Goal: Task Accomplishment & Management: Use online tool/utility

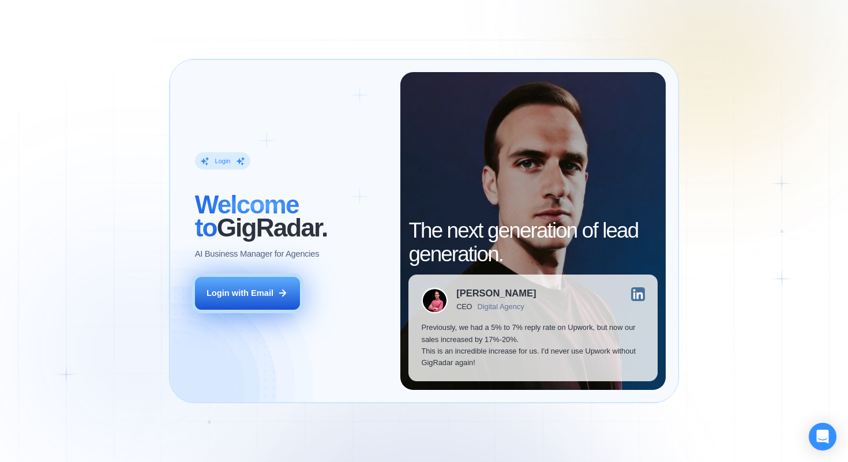
click at [256, 303] on button "Login with Email" at bounding box center [247, 293] width 105 height 33
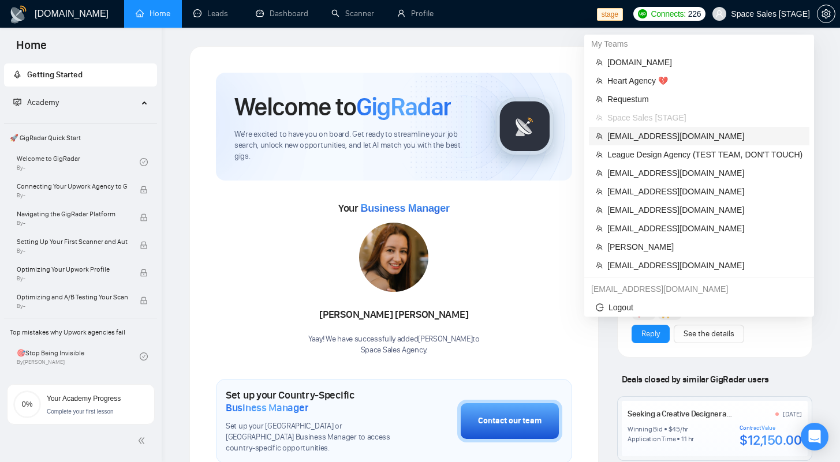
click at [623, 138] on span "[EMAIL_ADDRESS][DOMAIN_NAME]" at bounding box center [704, 136] width 195 height 13
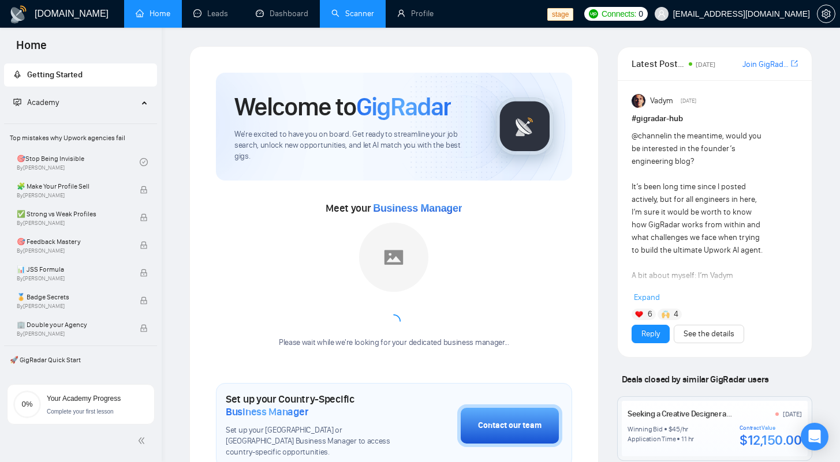
click at [338, 9] on link "Scanner" at bounding box center [352, 14] width 43 height 10
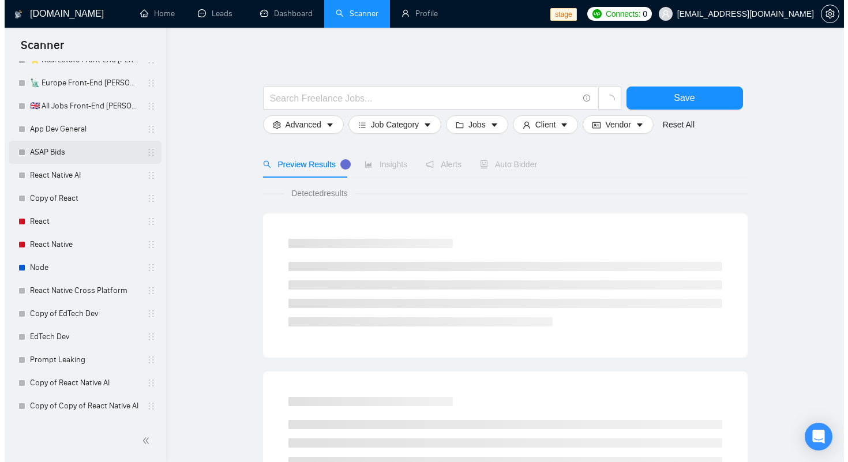
scroll to position [117, 0]
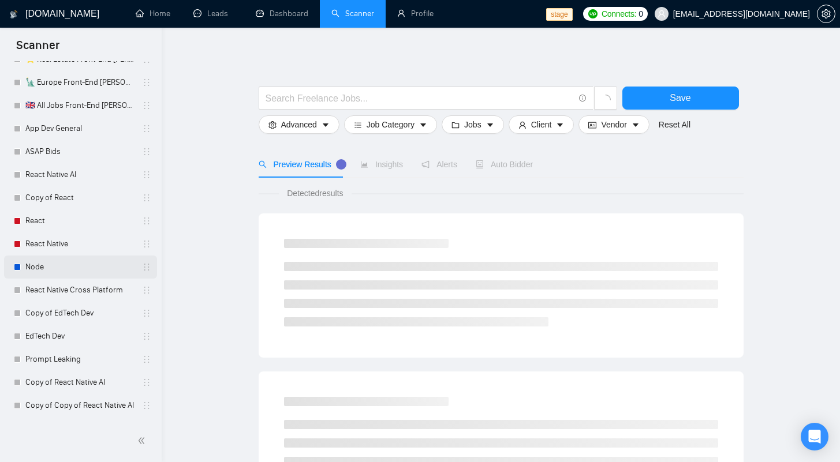
click at [72, 263] on link "Node" at bounding box center [80, 267] width 110 height 23
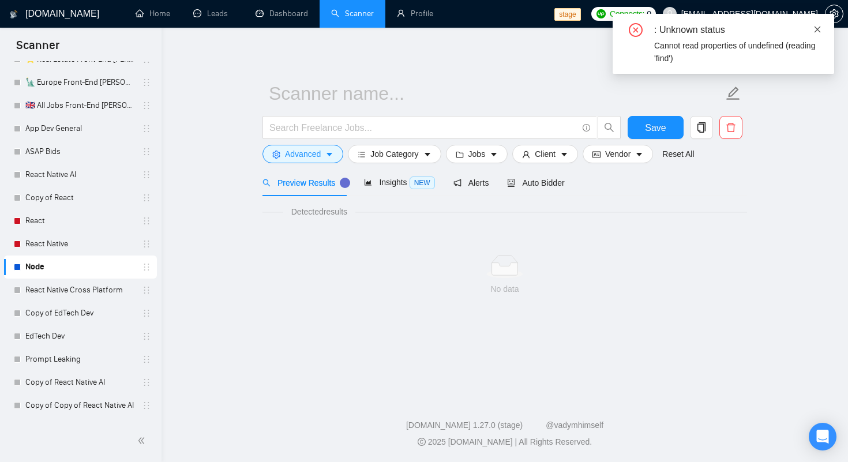
click at [819, 28] on icon "close" at bounding box center [818, 29] width 8 height 8
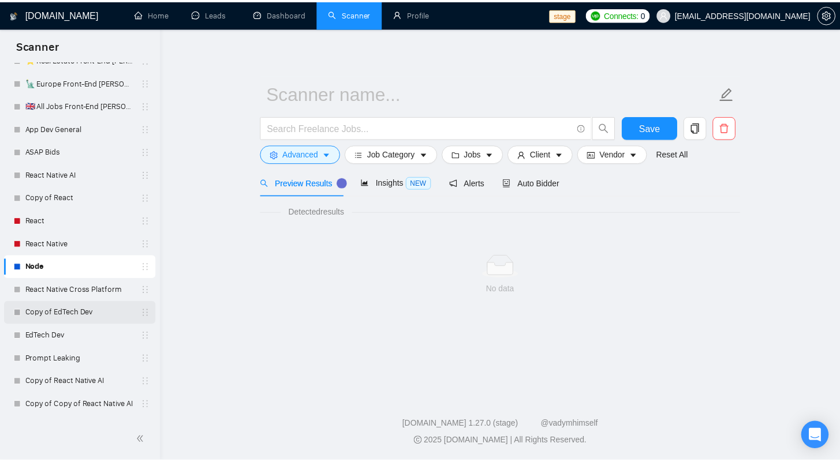
scroll to position [321, 0]
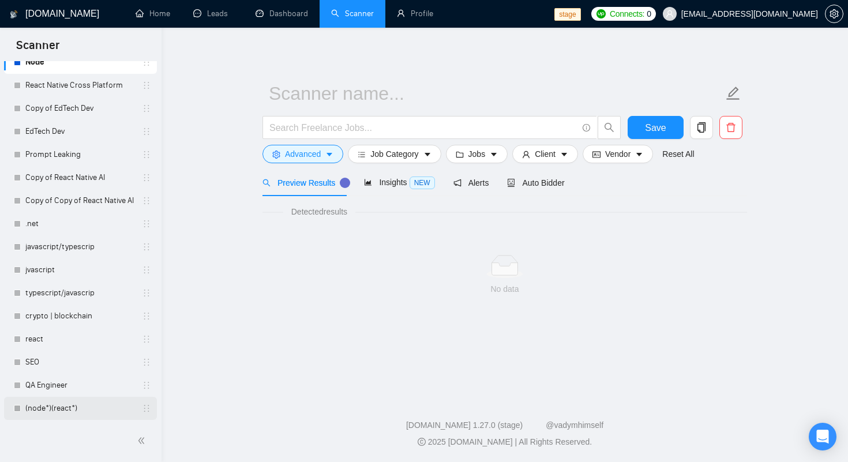
click at [55, 410] on link "(node*)(react*)" at bounding box center [80, 408] width 110 height 23
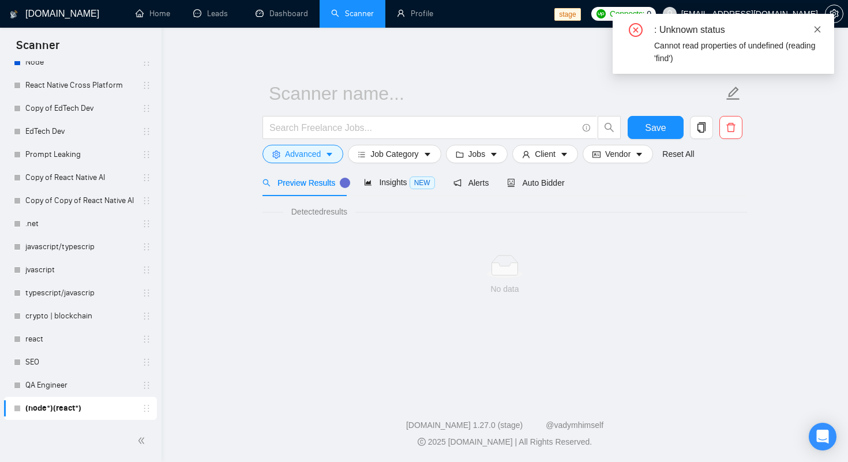
click at [817, 30] on icon "close" at bounding box center [818, 29] width 8 height 8
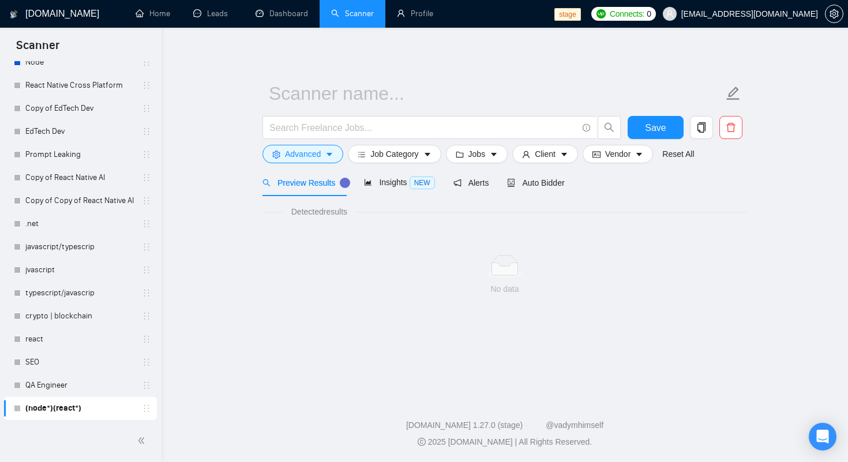
click at [493, 21] on ul "Home Leads Dashboard Scanner Profile" at bounding box center [337, 14] width 435 height 28
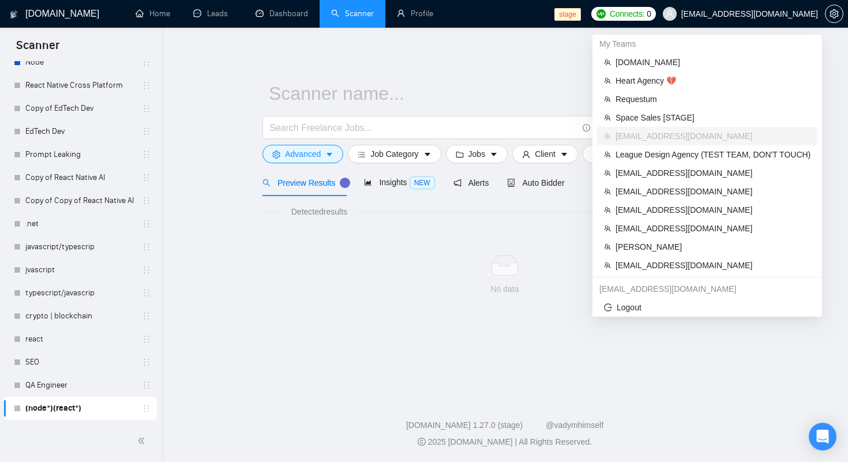
click at [757, 14] on span "[EMAIL_ADDRESS][DOMAIN_NAME]" at bounding box center [750, 14] width 137 height 0
click at [727, 14] on span "[EMAIL_ADDRESS][DOMAIN_NAME]" at bounding box center [750, 14] width 137 height 0
click at [622, 212] on span "[EMAIL_ADDRESS][DOMAIN_NAME]" at bounding box center [713, 210] width 195 height 13
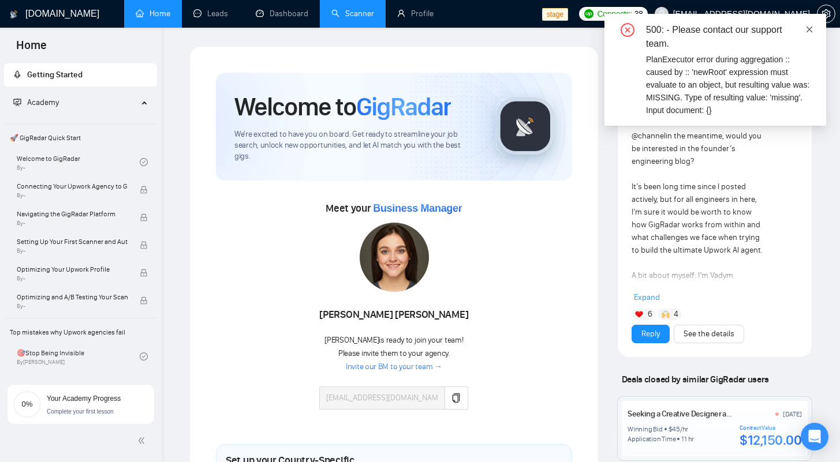
click at [807, 28] on icon "close" at bounding box center [809, 29] width 8 height 8
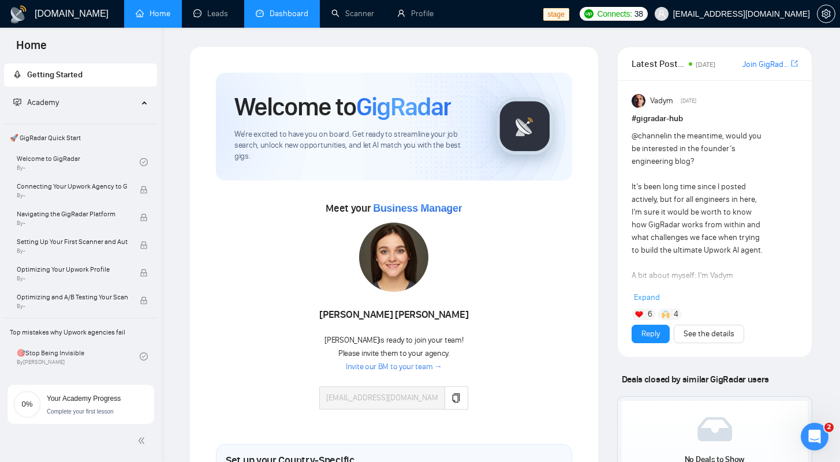
click at [277, 9] on link "Dashboard" at bounding box center [282, 14] width 53 height 10
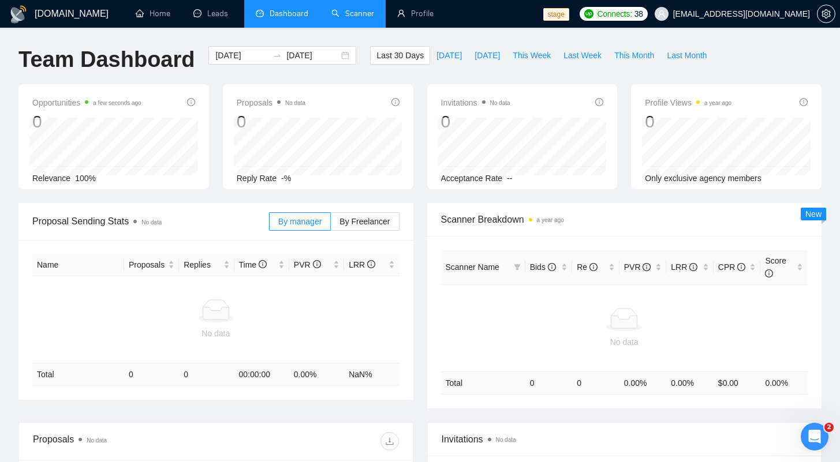
click at [342, 13] on link "Scanner" at bounding box center [352, 14] width 43 height 10
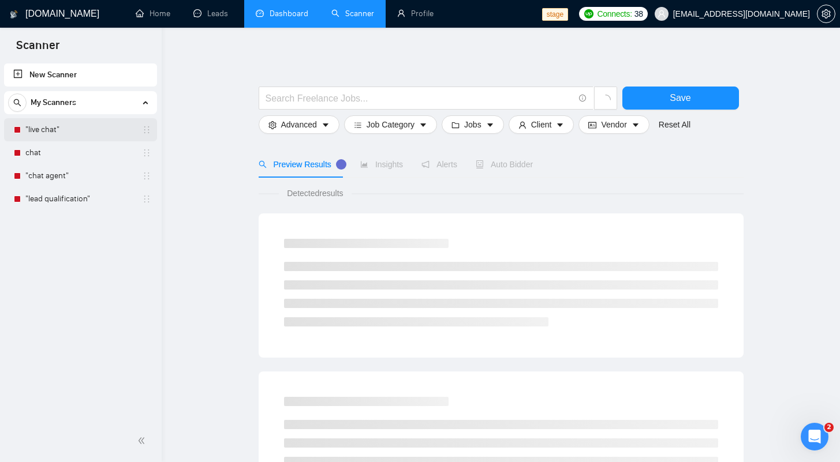
click at [36, 129] on link ""live chat"" at bounding box center [80, 129] width 110 height 23
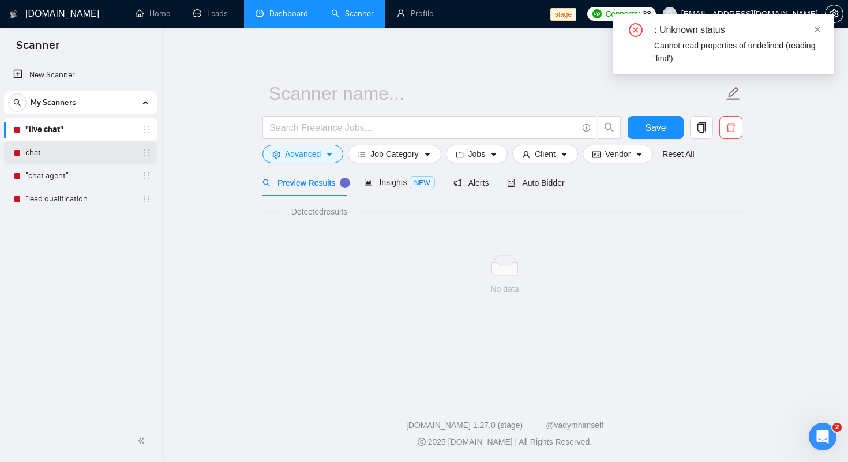
click at [59, 157] on link "chat" at bounding box center [80, 152] width 110 height 23
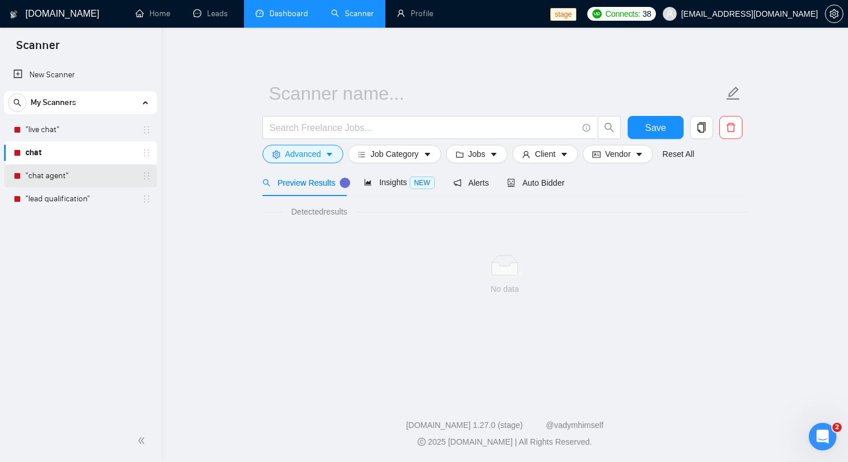
click at [67, 174] on link ""chat agent"" at bounding box center [80, 175] width 110 height 23
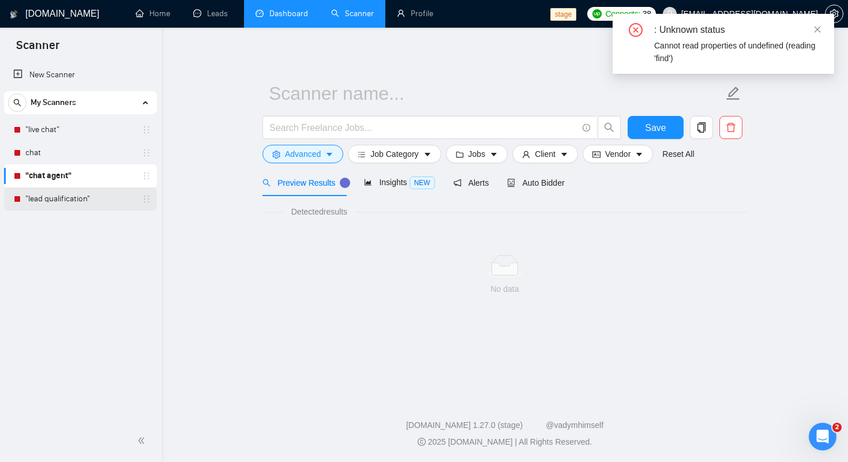
click at [68, 204] on link ""lead qualification"" at bounding box center [80, 199] width 110 height 23
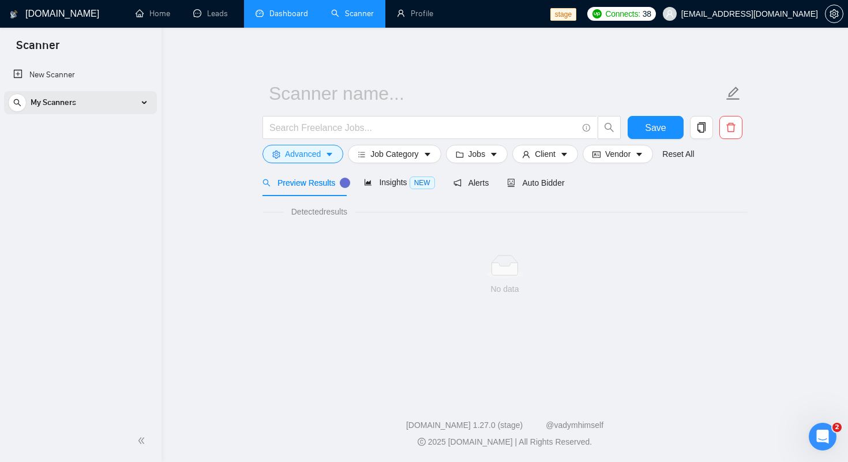
click at [131, 95] on div "My Scanners" at bounding box center [80, 102] width 145 height 23
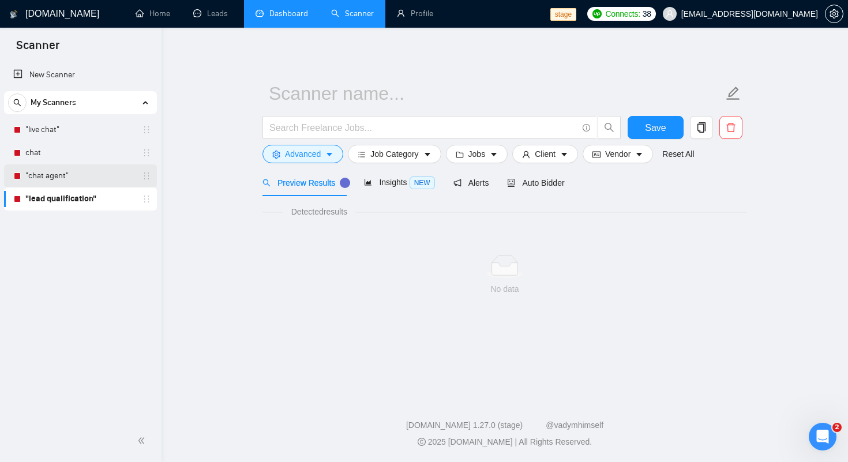
click at [39, 179] on link ""chat agent"" at bounding box center [80, 175] width 110 height 23
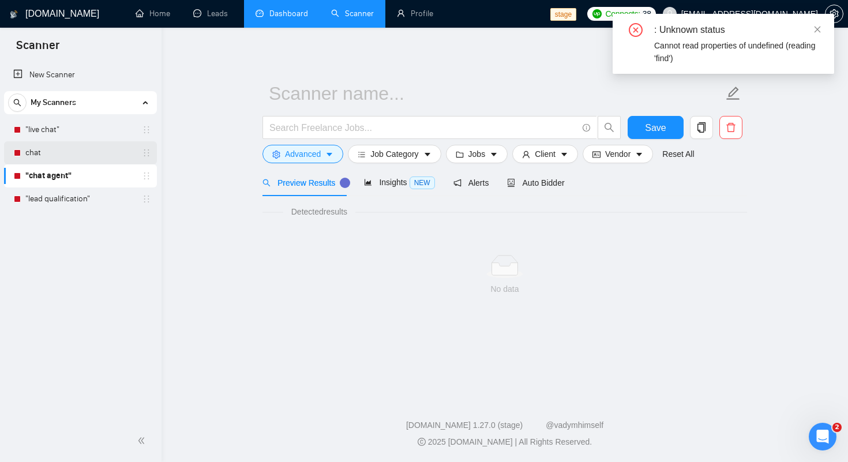
click at [42, 156] on link "chat" at bounding box center [80, 152] width 110 height 23
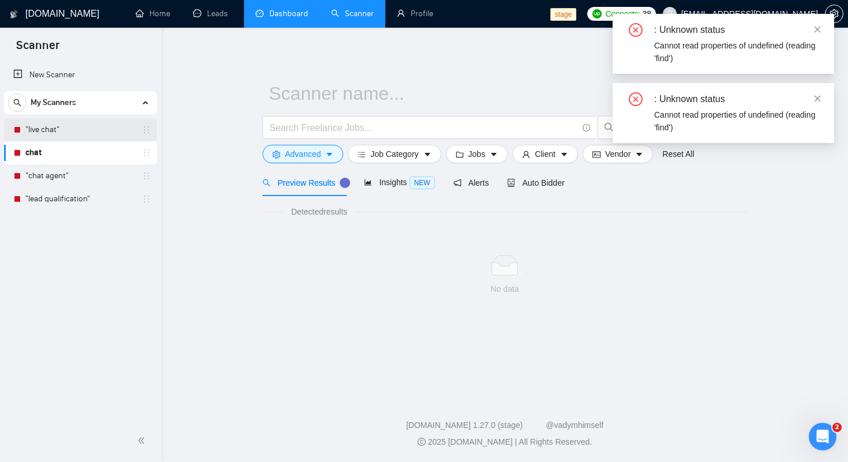
click at [50, 132] on link ""live chat"" at bounding box center [80, 129] width 110 height 23
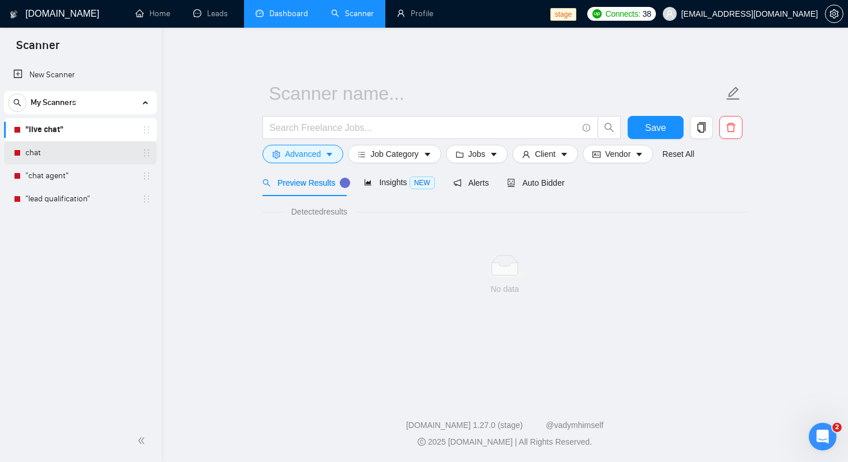
click at [65, 149] on link "chat" at bounding box center [80, 152] width 110 height 23
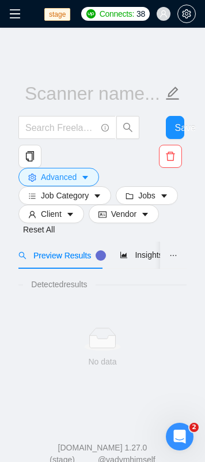
click at [84, 49] on div "Save Advanced Job Category Jobs Client Vendor Reset All Preview Results Insight…" at bounding box center [102, 221] width 169 height 350
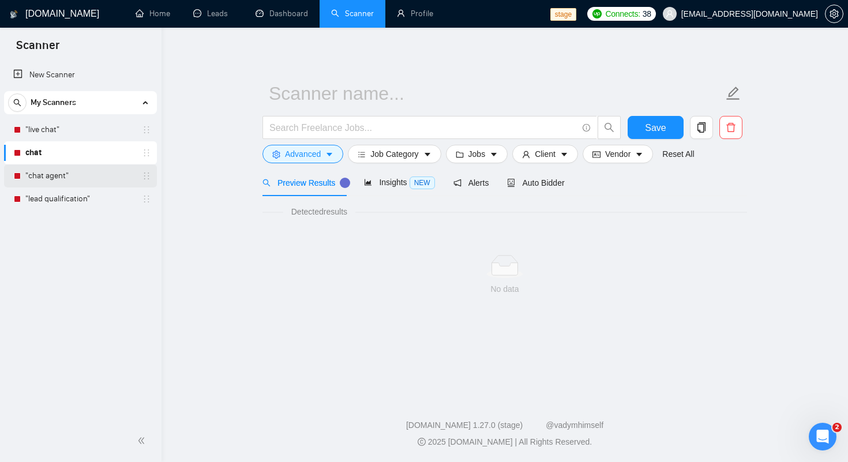
click at [51, 174] on link ""chat agent"" at bounding box center [80, 175] width 110 height 23
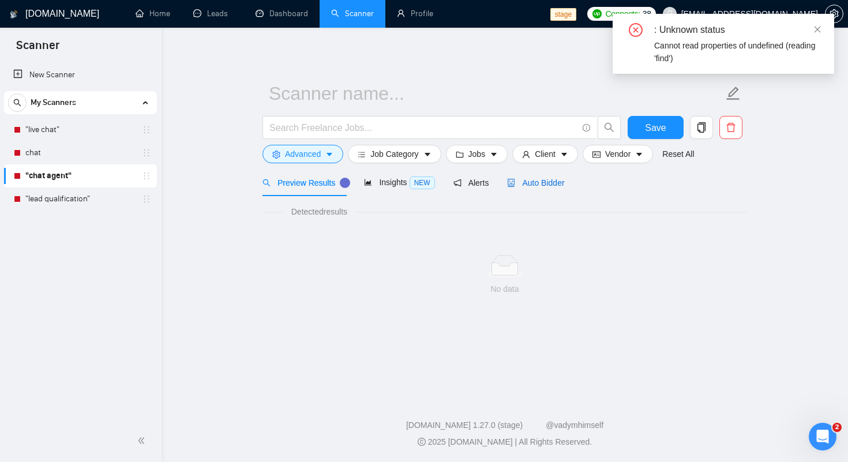
click at [551, 182] on span "Auto Bidder" at bounding box center [535, 182] width 57 height 9
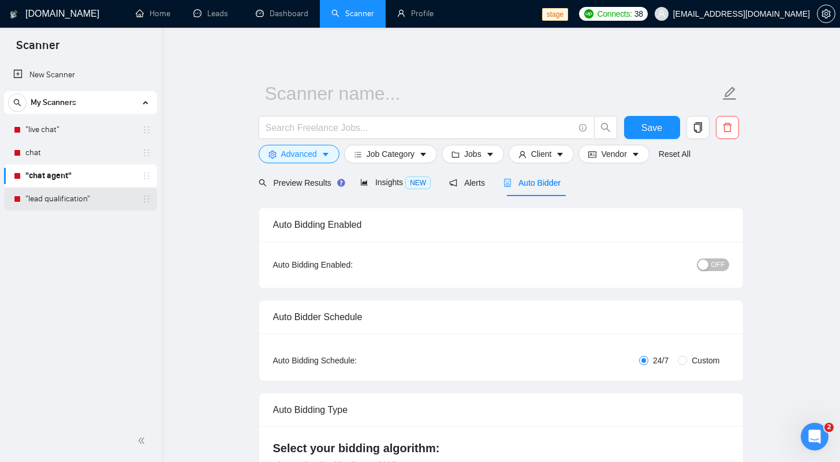
click at [48, 205] on link ""lead qualification"" at bounding box center [80, 199] width 110 height 23
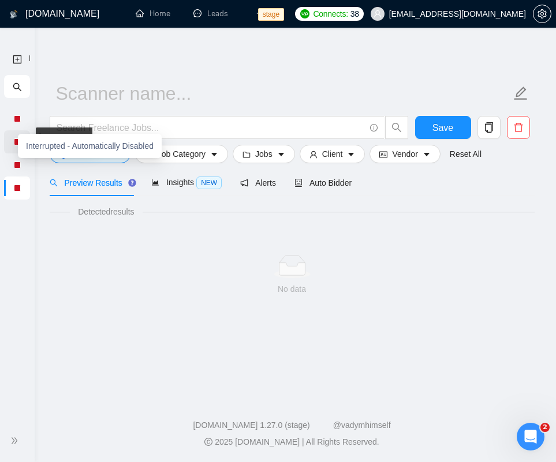
click at [15, 139] on div at bounding box center [17, 141] width 7 height 7
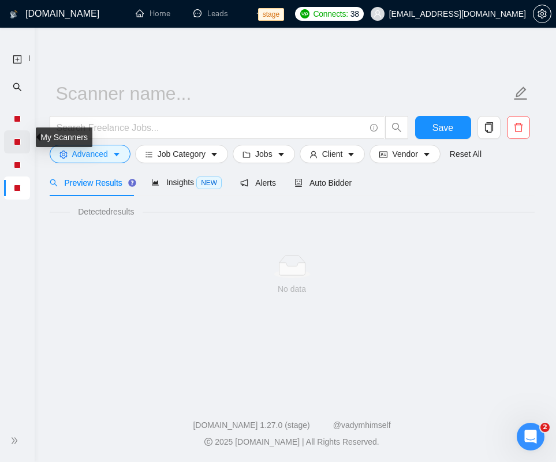
click at [24, 148] on div at bounding box center [17, 141] width 26 height 23
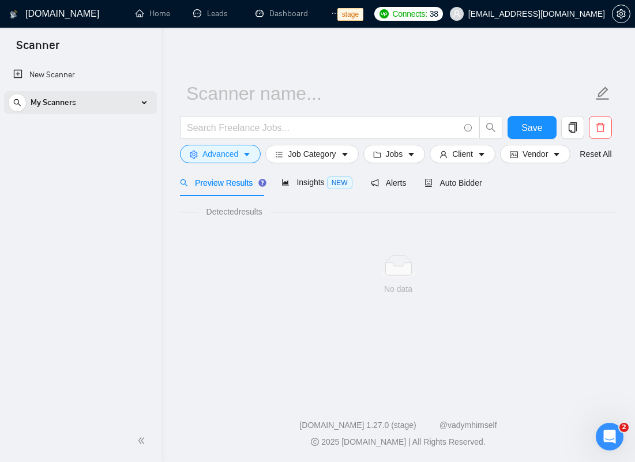
click at [79, 104] on div "My Scanners" at bounding box center [80, 102] width 145 height 23
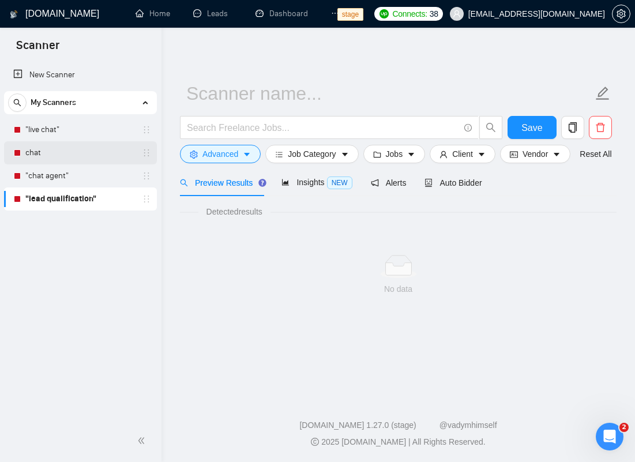
click at [53, 145] on link "chat" at bounding box center [80, 152] width 110 height 23
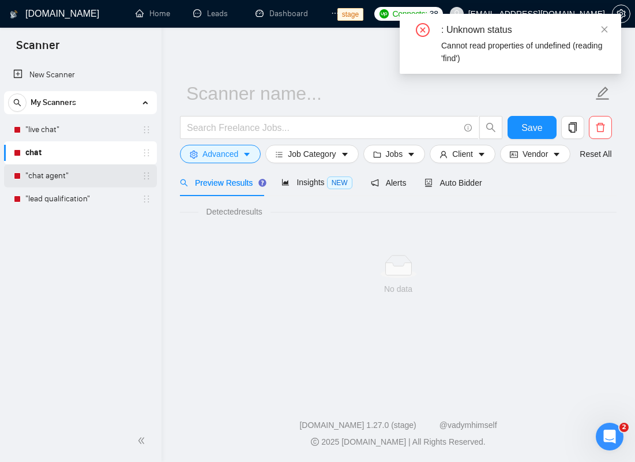
click at [46, 174] on link ""chat agent"" at bounding box center [80, 175] width 110 height 23
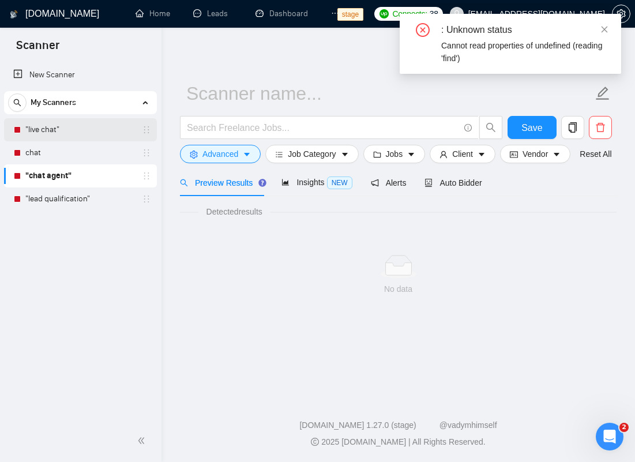
click at [25, 129] on link ""live chat"" at bounding box center [80, 129] width 110 height 23
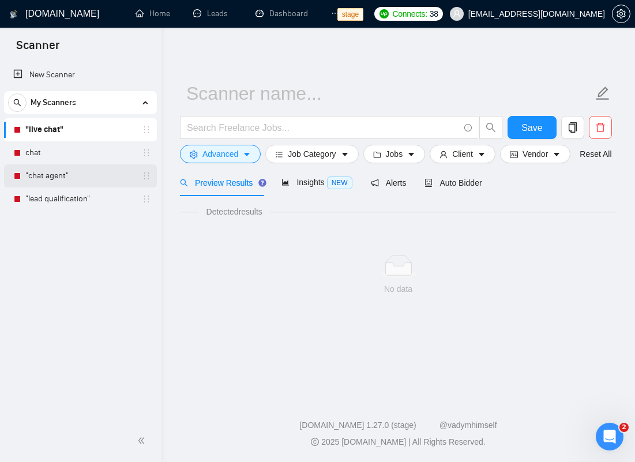
click at [46, 174] on link ""chat agent"" at bounding box center [80, 175] width 110 height 23
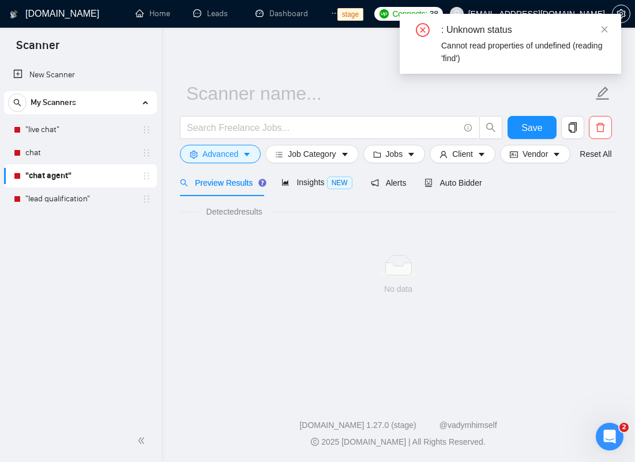
click at [526, 57] on div "Cannot read properties of undefined (reading 'find')" at bounding box center [524, 51] width 166 height 25
click at [564, 30] on icon "close" at bounding box center [605, 29] width 6 height 6
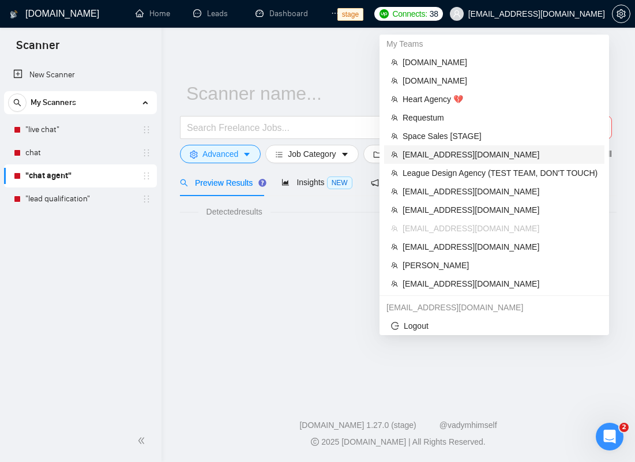
click at [437, 149] on span "[EMAIL_ADDRESS][DOMAIN_NAME]" at bounding box center [500, 154] width 195 height 13
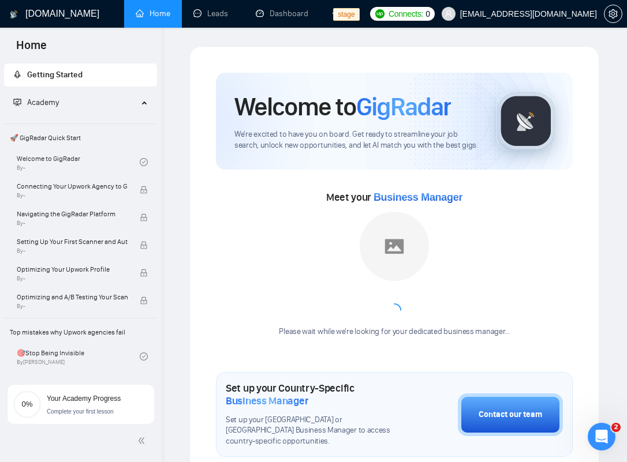
click at [338, 17] on icon "ellipsis" at bounding box center [335, 13] width 8 height 8
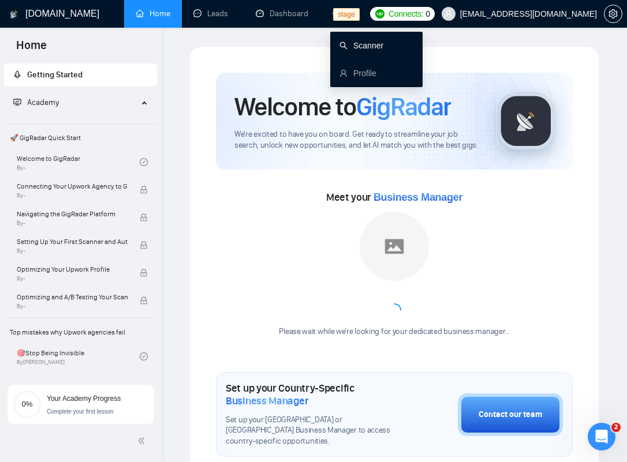
click at [350, 43] on link "Scanner" at bounding box center [361, 45] width 44 height 9
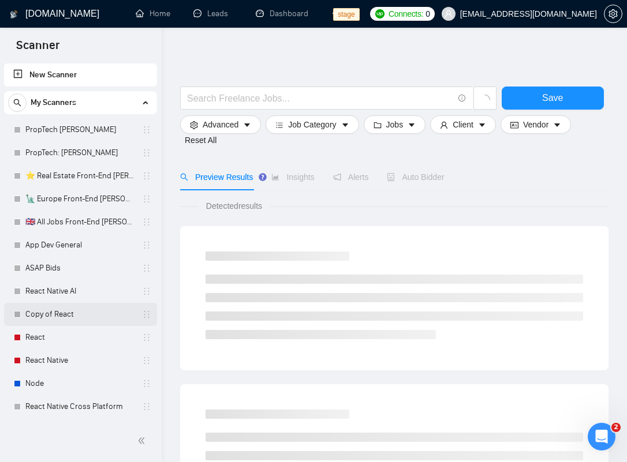
click at [28, 314] on link "Copy of React" at bounding box center [80, 314] width 110 height 23
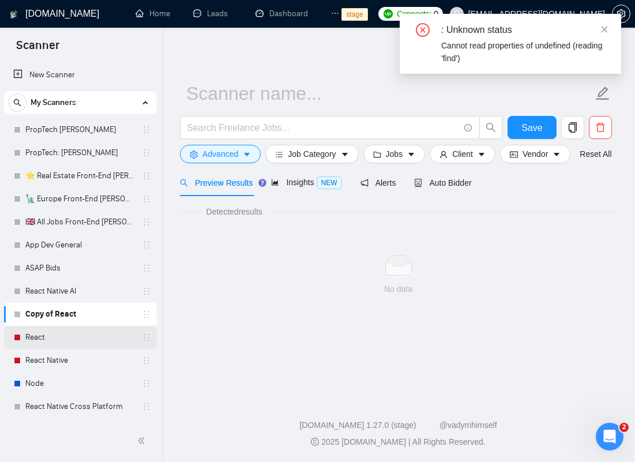
click at [24, 341] on div "React" at bounding box center [82, 337] width 137 height 23
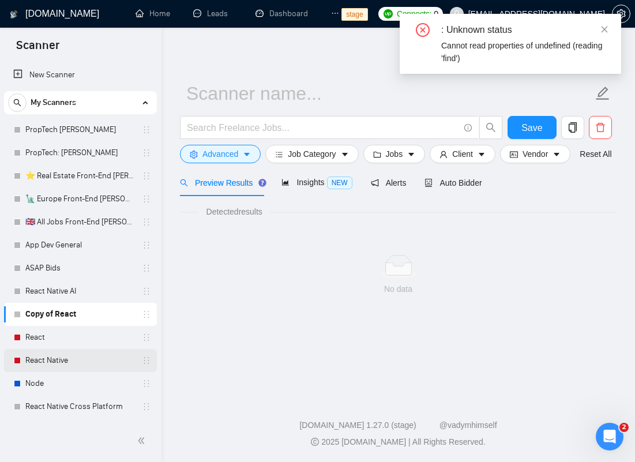
click at [38, 360] on link "React Native" at bounding box center [80, 360] width 110 height 23
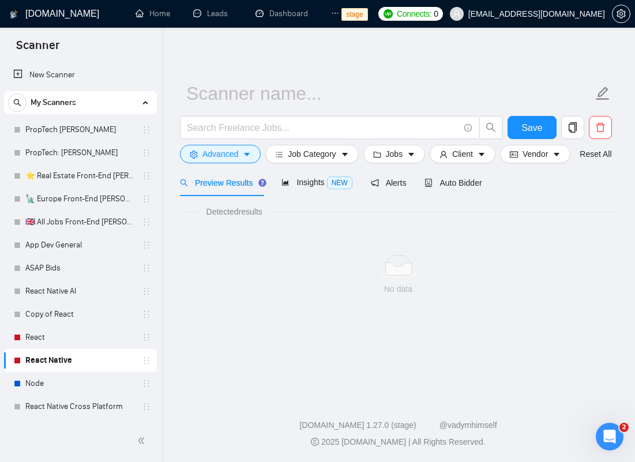
click at [549, 14] on span "[EMAIL_ADDRESS][DOMAIN_NAME]" at bounding box center [537, 14] width 137 height 0
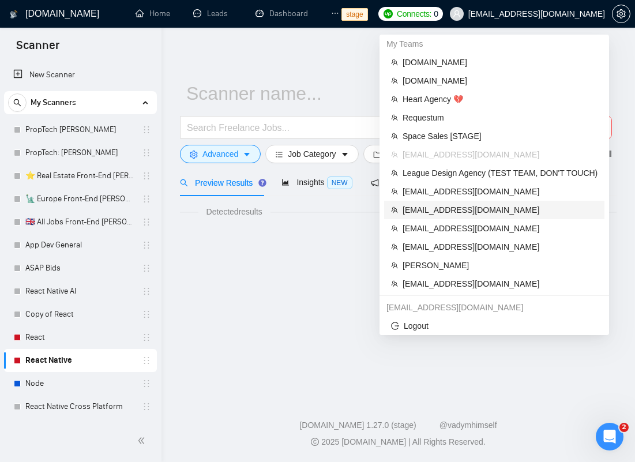
click at [418, 218] on li "[EMAIL_ADDRESS][DOMAIN_NAME]" at bounding box center [494, 210] width 220 height 18
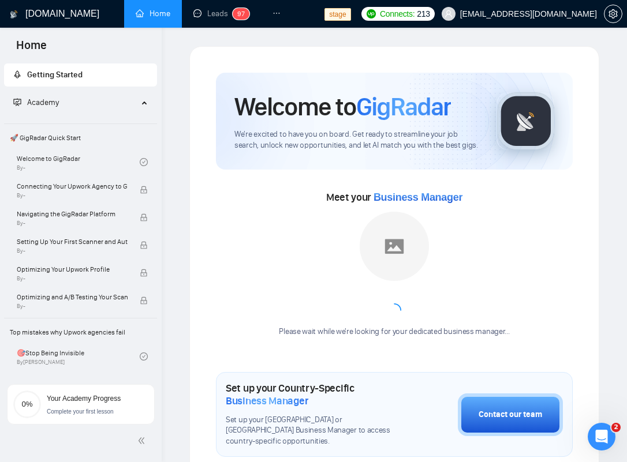
click at [264, 13] on li at bounding box center [276, 14] width 31 height 28
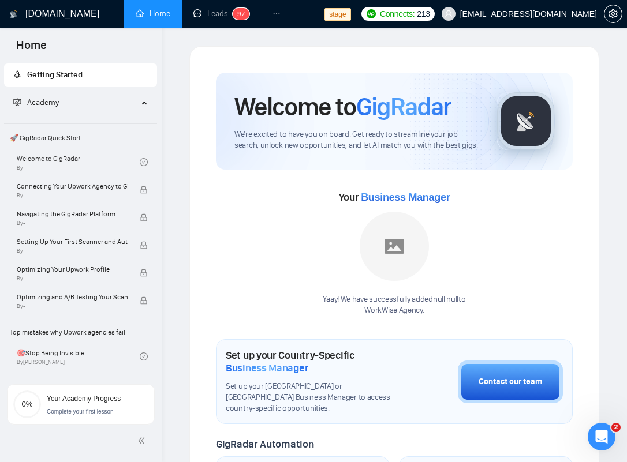
click at [280, 13] on li at bounding box center [276, 14] width 31 height 28
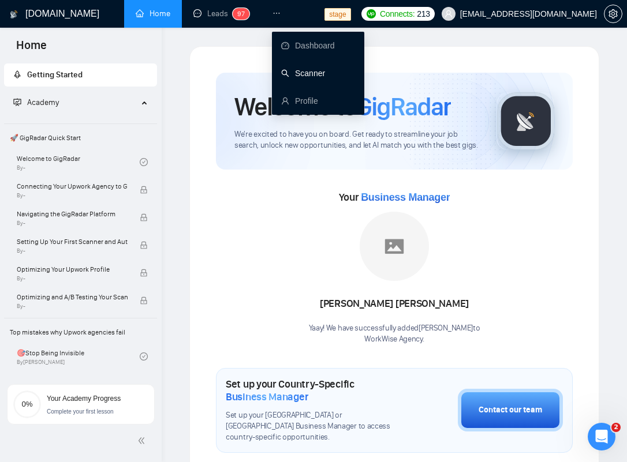
click at [276, 13] on icon "ellipsis" at bounding box center [276, 13] width 8 height 8
click at [301, 69] on link "Scanner" at bounding box center [303, 73] width 44 height 9
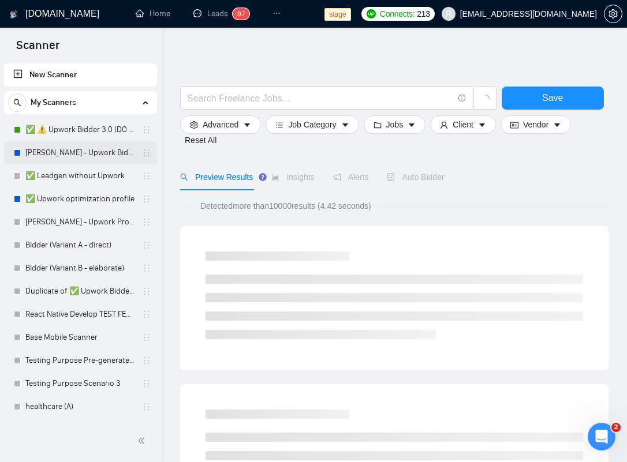
click at [39, 153] on link "[PERSON_NAME] - Upwork Bidder" at bounding box center [80, 152] width 110 height 23
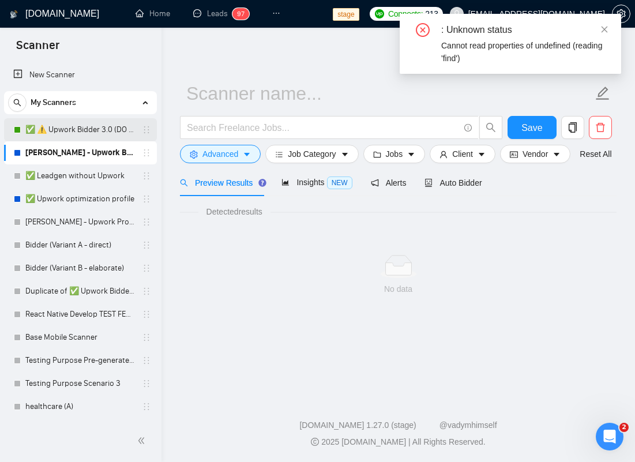
click at [78, 124] on link "✅ ⚠️ Upwork Bidder 3.0 (DO NOT TOUCH)" at bounding box center [80, 129] width 110 height 23
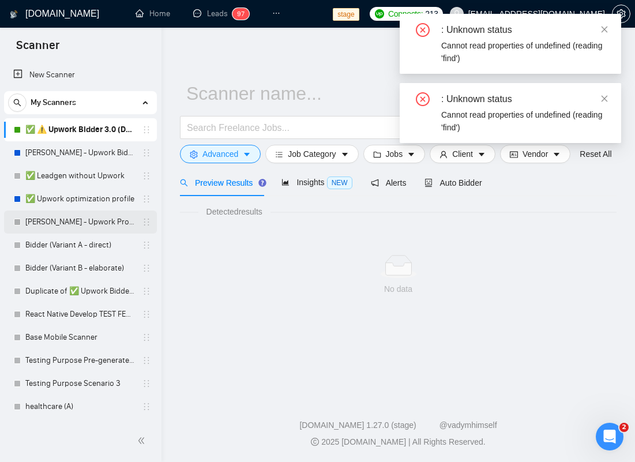
click at [59, 214] on link "[PERSON_NAME] - Upwork Proposal" at bounding box center [80, 222] width 110 height 23
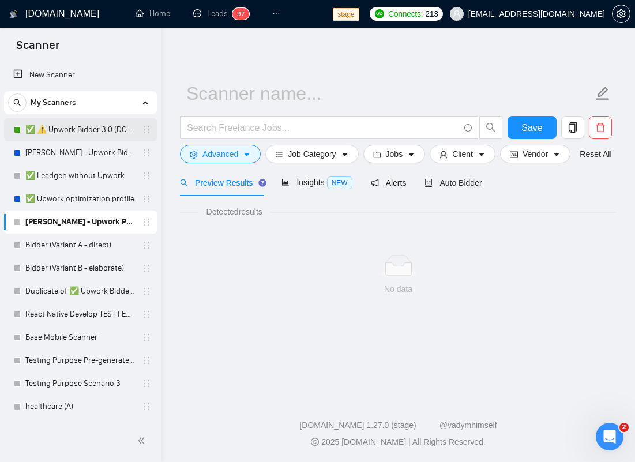
click at [59, 130] on link "✅ ⚠️ Upwork Bidder 3.0 (DO NOT TOUCH)" at bounding box center [80, 129] width 110 height 23
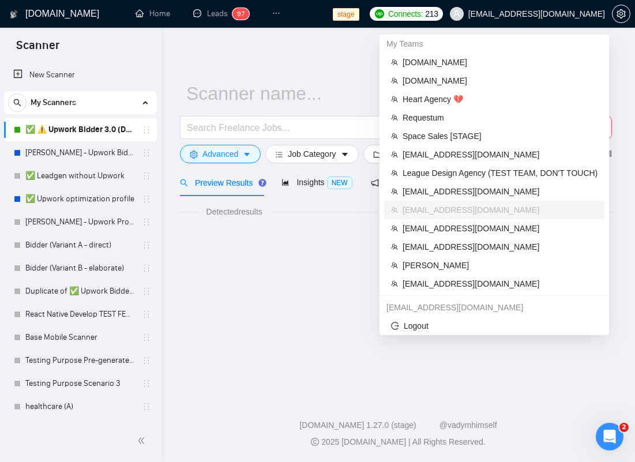
click at [504, 21] on span "[EMAIL_ADDRESS][DOMAIN_NAME]" at bounding box center [527, 13] width 169 height 37
click at [452, 232] on span "[EMAIL_ADDRESS][DOMAIN_NAME]" at bounding box center [500, 228] width 195 height 13
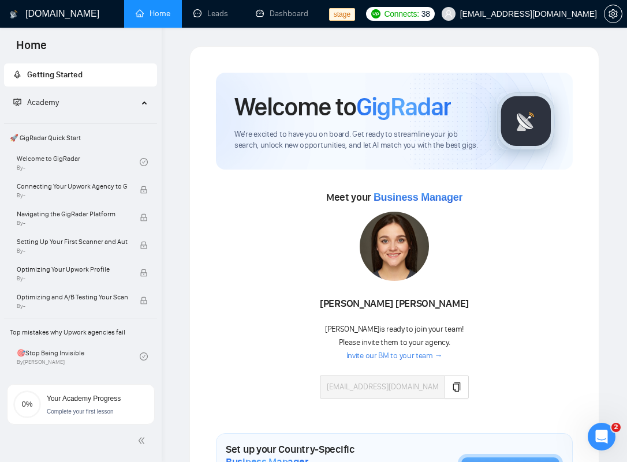
click at [335, 14] on icon "ellipsis" at bounding box center [335, 13] width 8 height 8
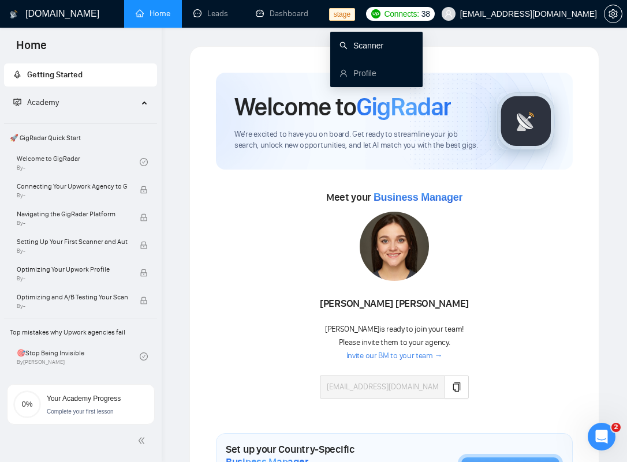
click at [354, 45] on link "Scanner" at bounding box center [361, 45] width 44 height 9
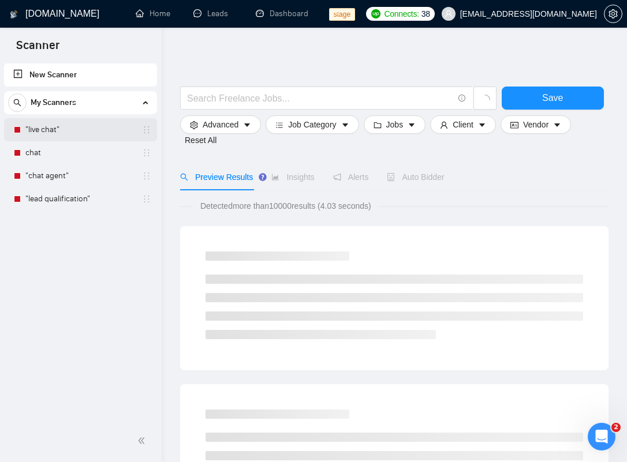
click at [44, 124] on link ""live chat"" at bounding box center [80, 129] width 110 height 23
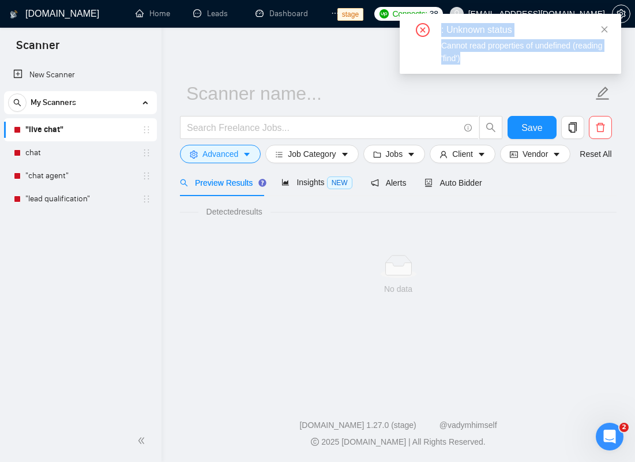
drag, startPoint x: 518, startPoint y: 63, endPoint x: 435, endPoint y: 28, distance: 90.2
click at [435, 28] on div ": Unknown status Cannot read properties of undefined (reading 'find')" at bounding box center [511, 44] width 194 height 42
click at [274, 16] on link "Dashboard" at bounding box center [282, 14] width 53 height 10
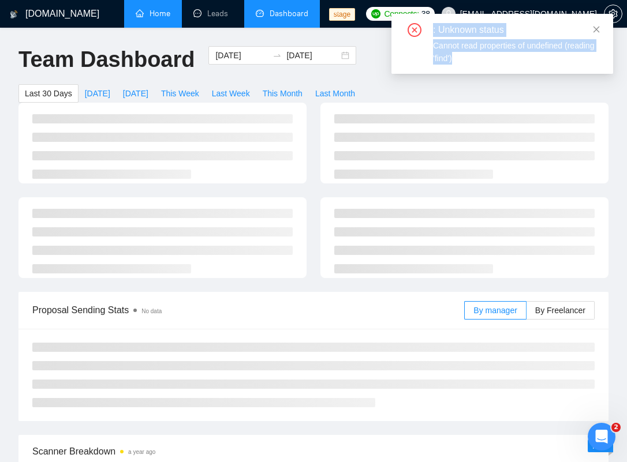
click at [159, 9] on link "Home" at bounding box center [153, 14] width 35 height 10
